Goal: Task Accomplishment & Management: Use online tool/utility

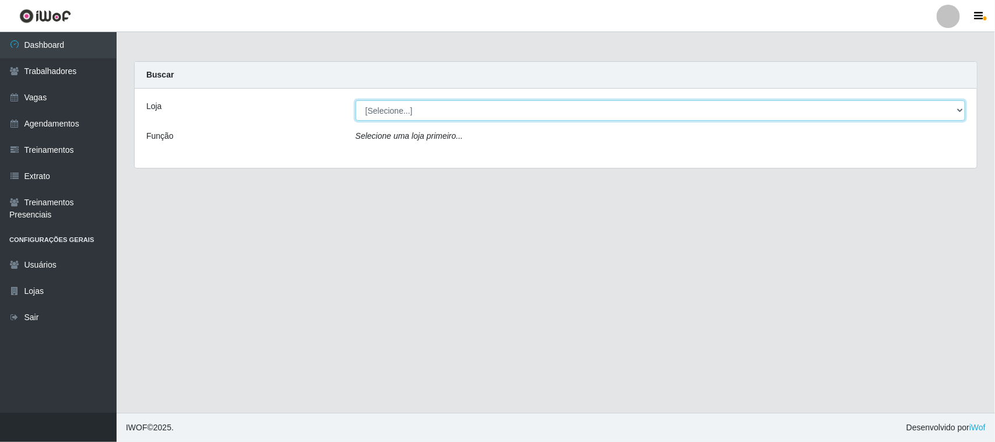
click at [959, 110] on select "[Selecione...] [GEOGRAPHIC_DATA]" at bounding box center [661, 110] width 610 height 20
select select "65"
click at [356, 100] on select "[Selecione...] [GEOGRAPHIC_DATA]" at bounding box center [661, 110] width 610 height 20
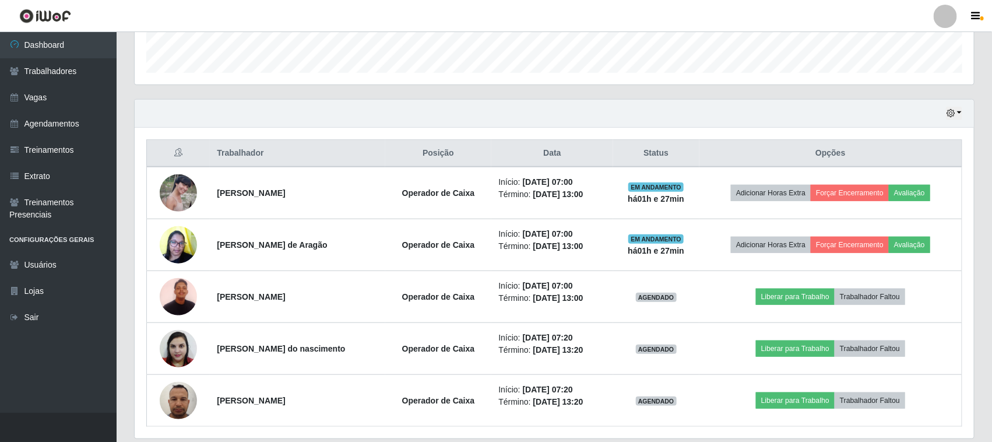
scroll to position [385, 0]
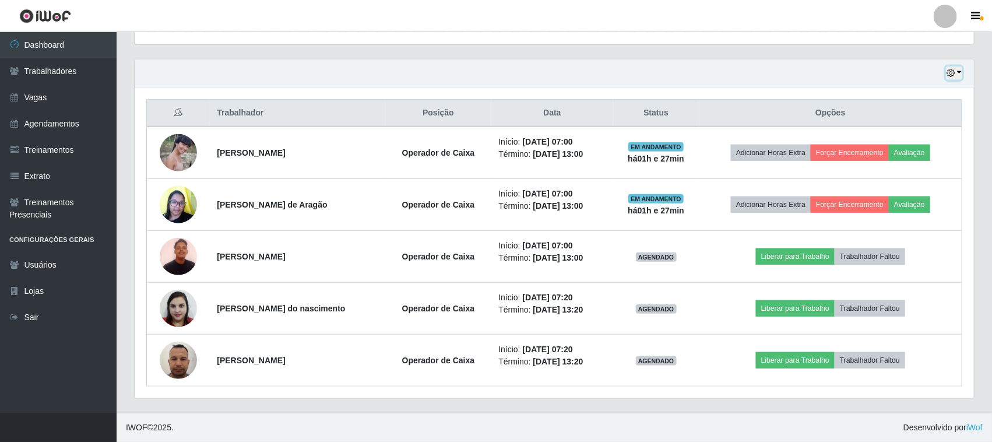
click at [959, 73] on button "button" at bounding box center [954, 72] width 16 height 13
click at [956, 72] on button "button" at bounding box center [954, 72] width 16 height 13
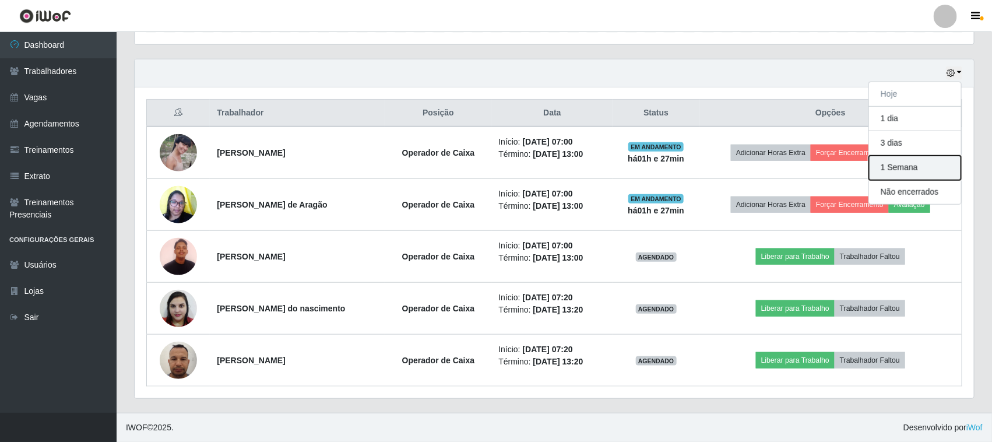
click at [942, 173] on button "1 Semana" at bounding box center [915, 168] width 92 height 24
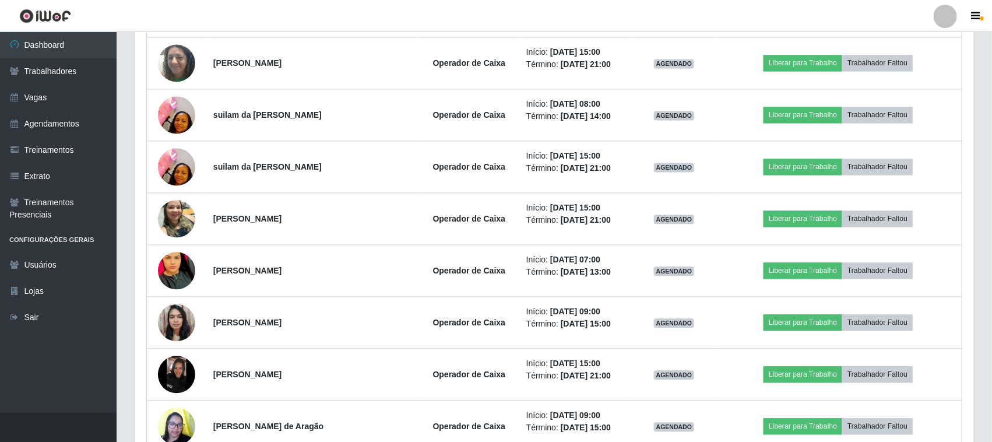
scroll to position [1053, 0]
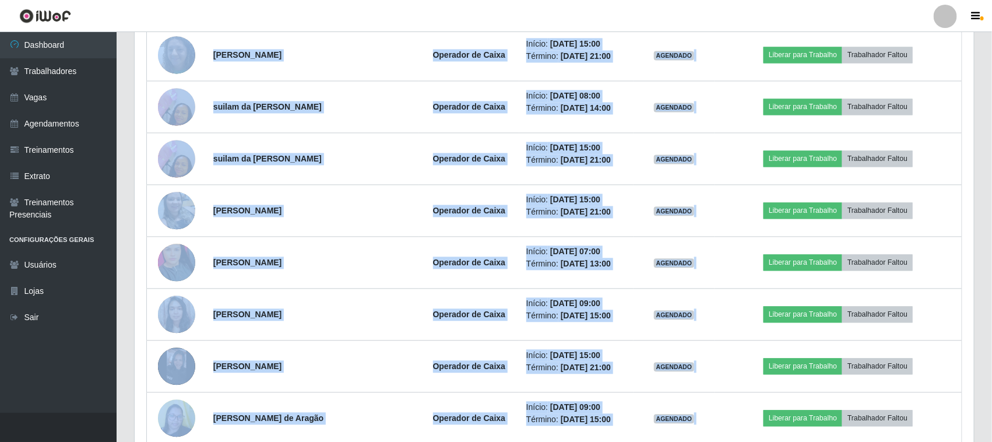
scroll to position [1426, 0]
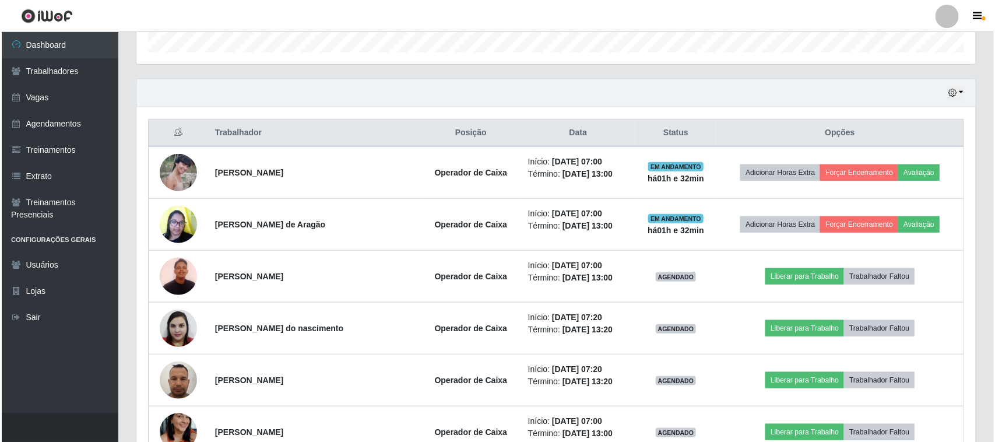
scroll to position [437, 0]
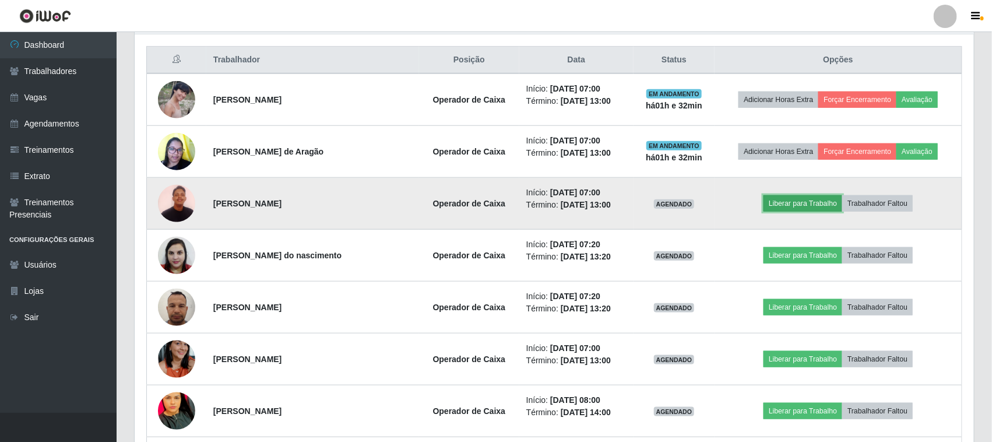
click at [806, 205] on button "Liberar para Trabalho" at bounding box center [803, 203] width 79 height 16
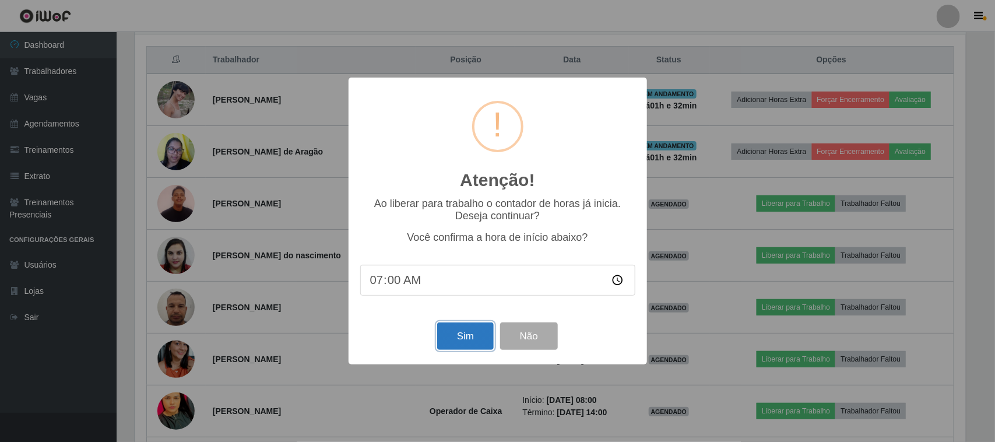
click at [455, 342] on button "Sim" at bounding box center [465, 335] width 57 height 27
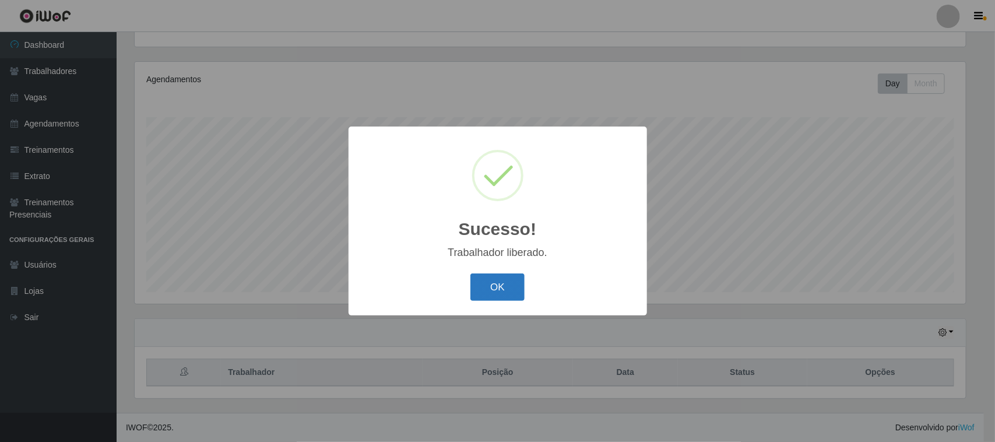
click at [500, 289] on button "OK" at bounding box center [497, 286] width 54 height 27
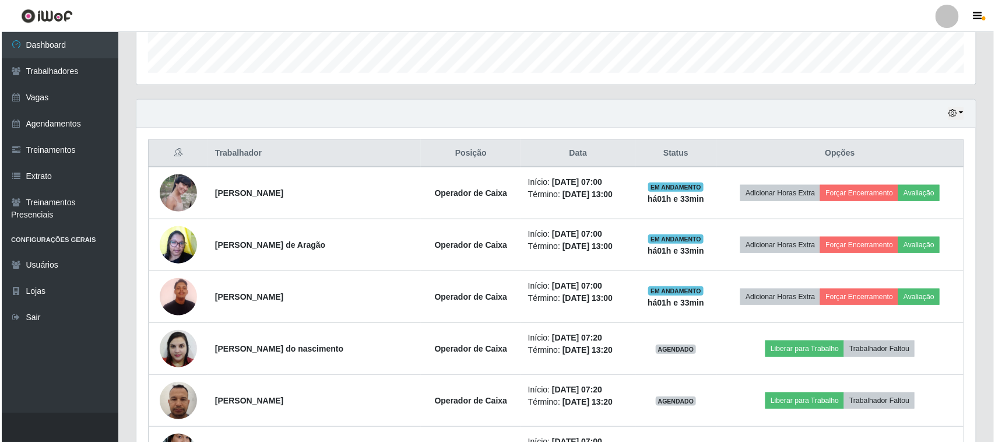
scroll to position [344, 0]
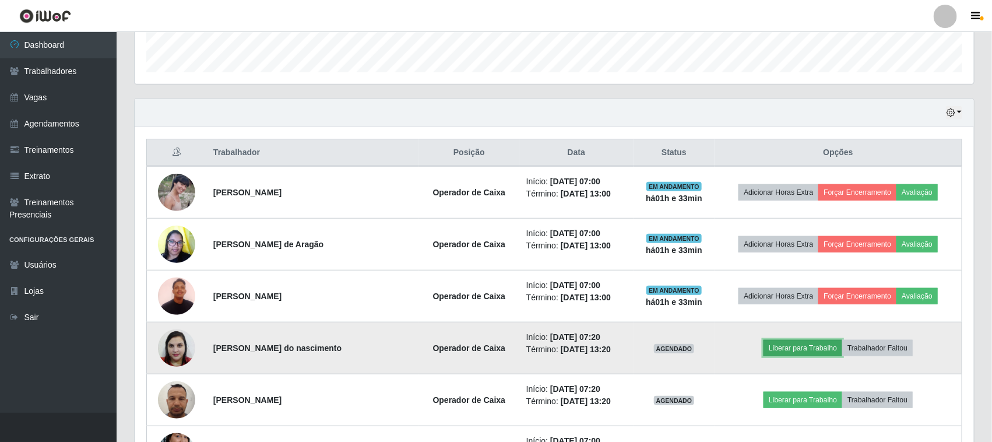
click at [777, 345] on button "Liberar para Trabalho" at bounding box center [803, 348] width 79 height 16
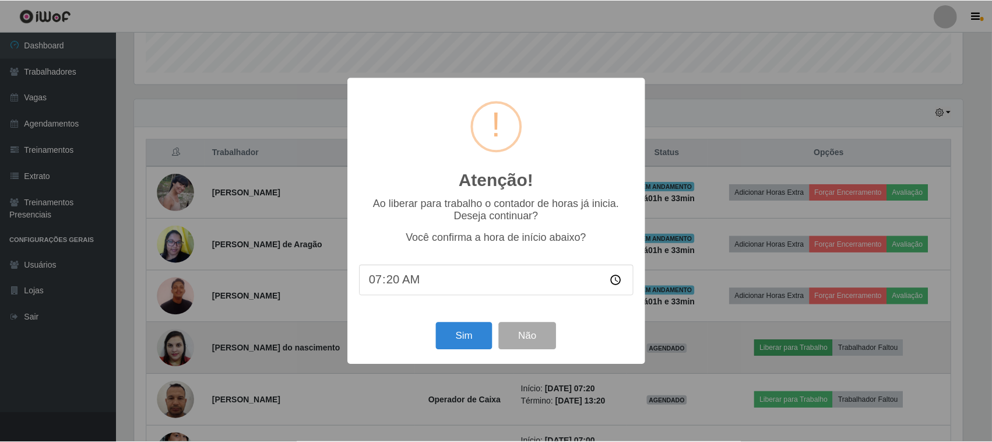
scroll to position [242, 831]
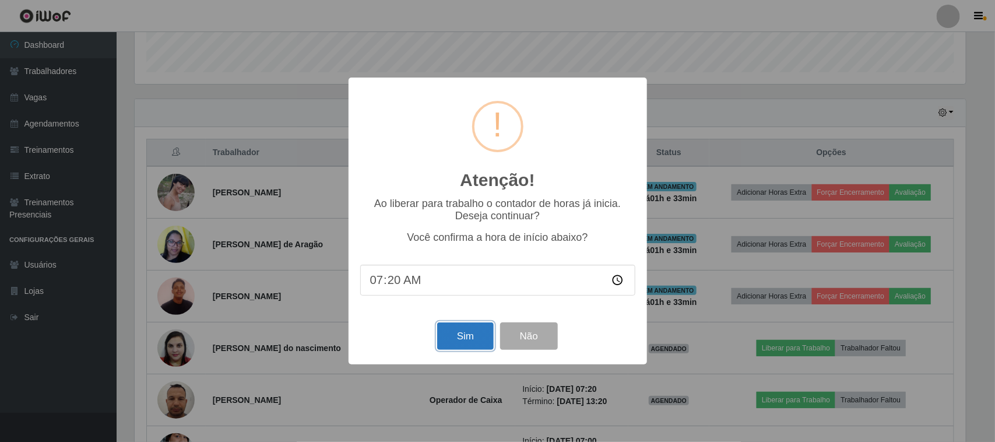
click at [478, 333] on button "Sim" at bounding box center [465, 335] width 57 height 27
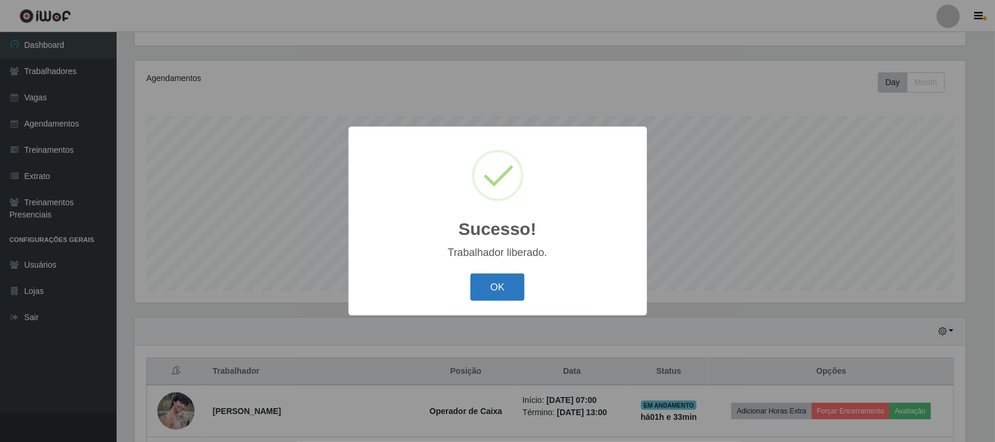
click at [508, 287] on button "OK" at bounding box center [497, 286] width 54 height 27
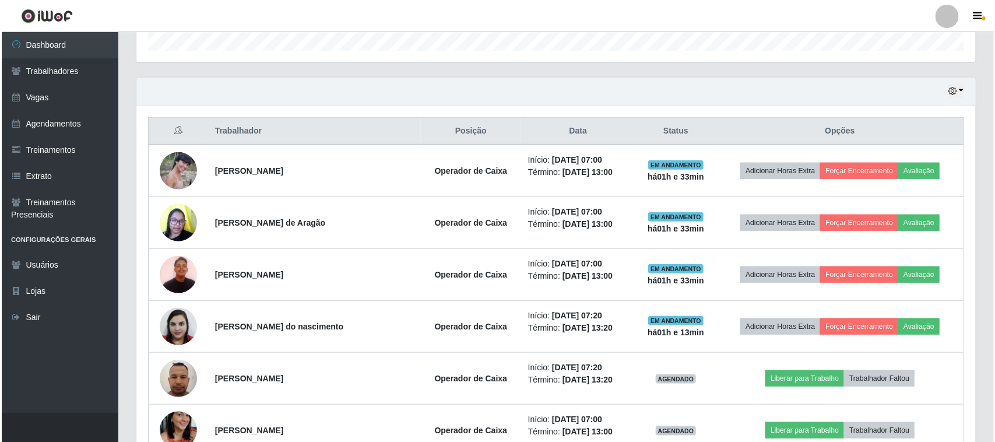
scroll to position [563, 0]
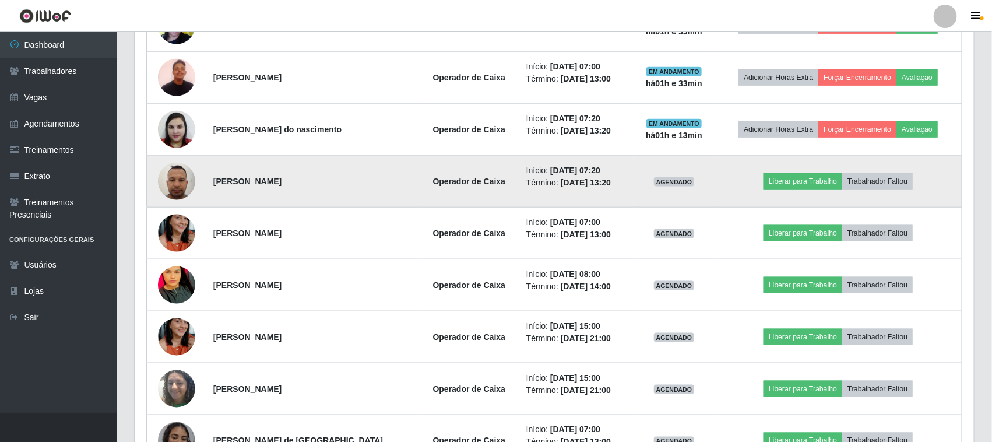
click at [802, 191] on td "Liberar para Trabalho Trabalhador Faltou" at bounding box center [838, 182] width 247 height 52
click at [787, 179] on button "Liberar para Trabalho" at bounding box center [803, 181] width 79 height 16
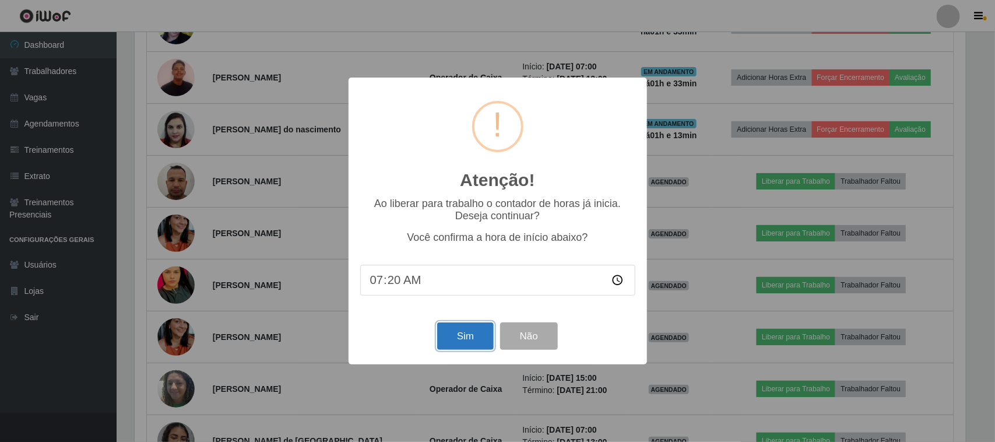
click at [446, 341] on button "Sim" at bounding box center [465, 335] width 57 height 27
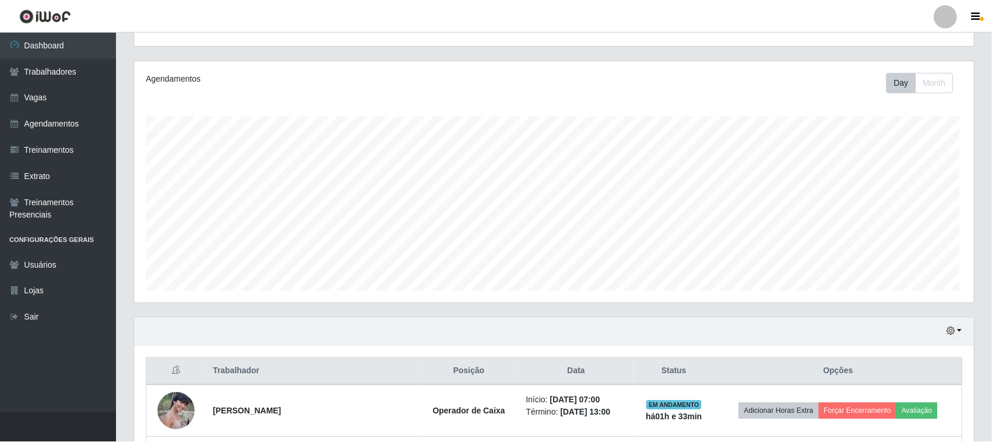
scroll to position [0, 0]
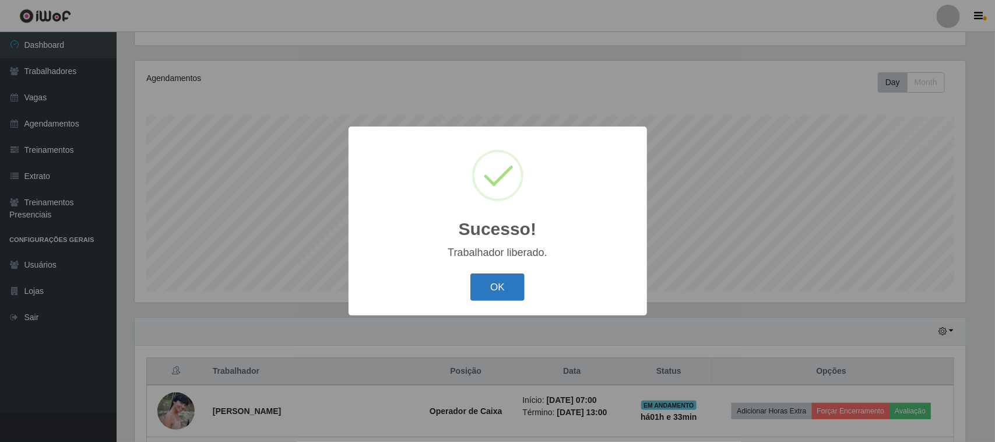
click at [500, 287] on button "OK" at bounding box center [497, 286] width 54 height 27
